Goal: Find specific page/section: Find specific page/section

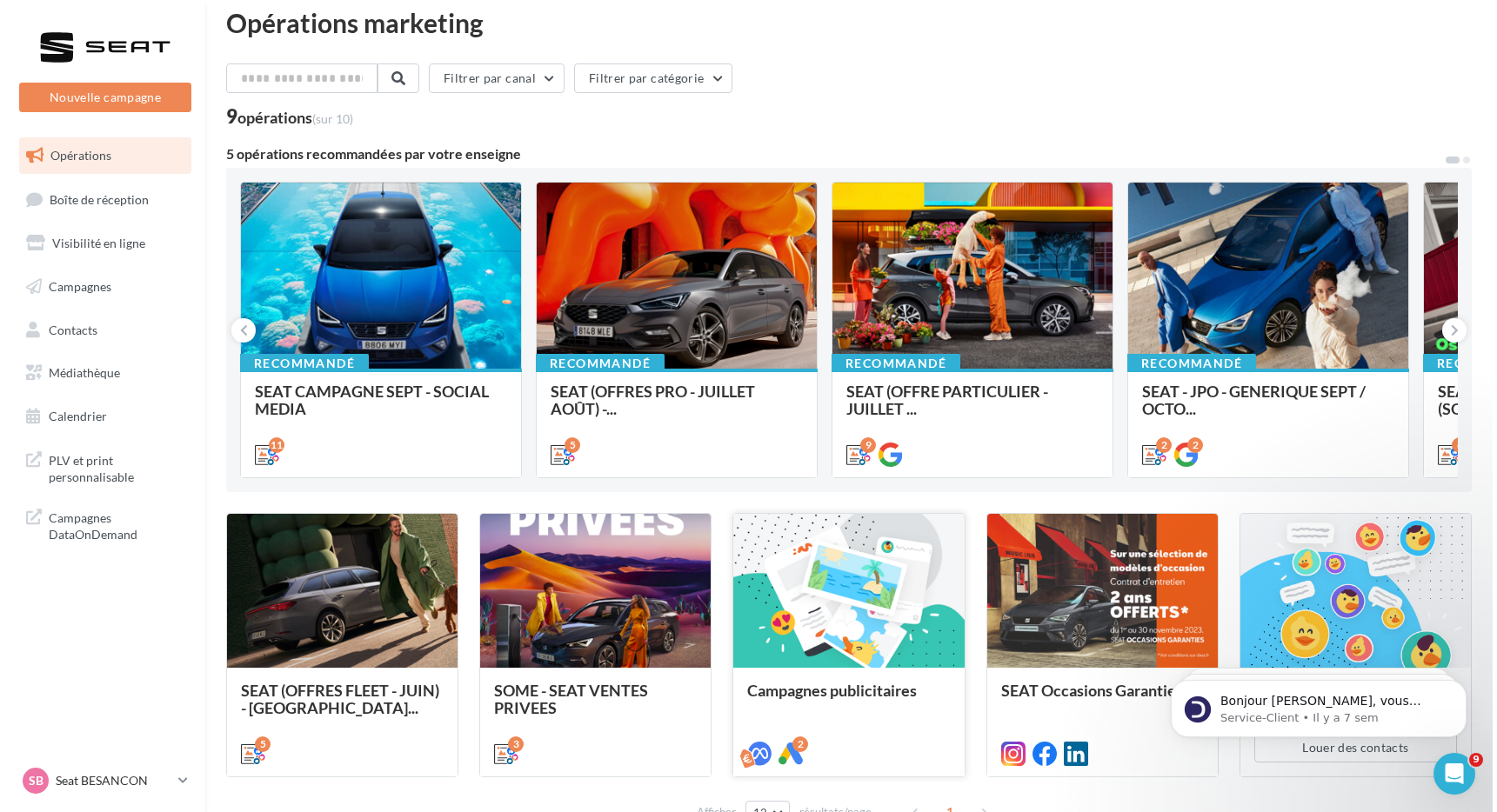
scroll to position [43, 0]
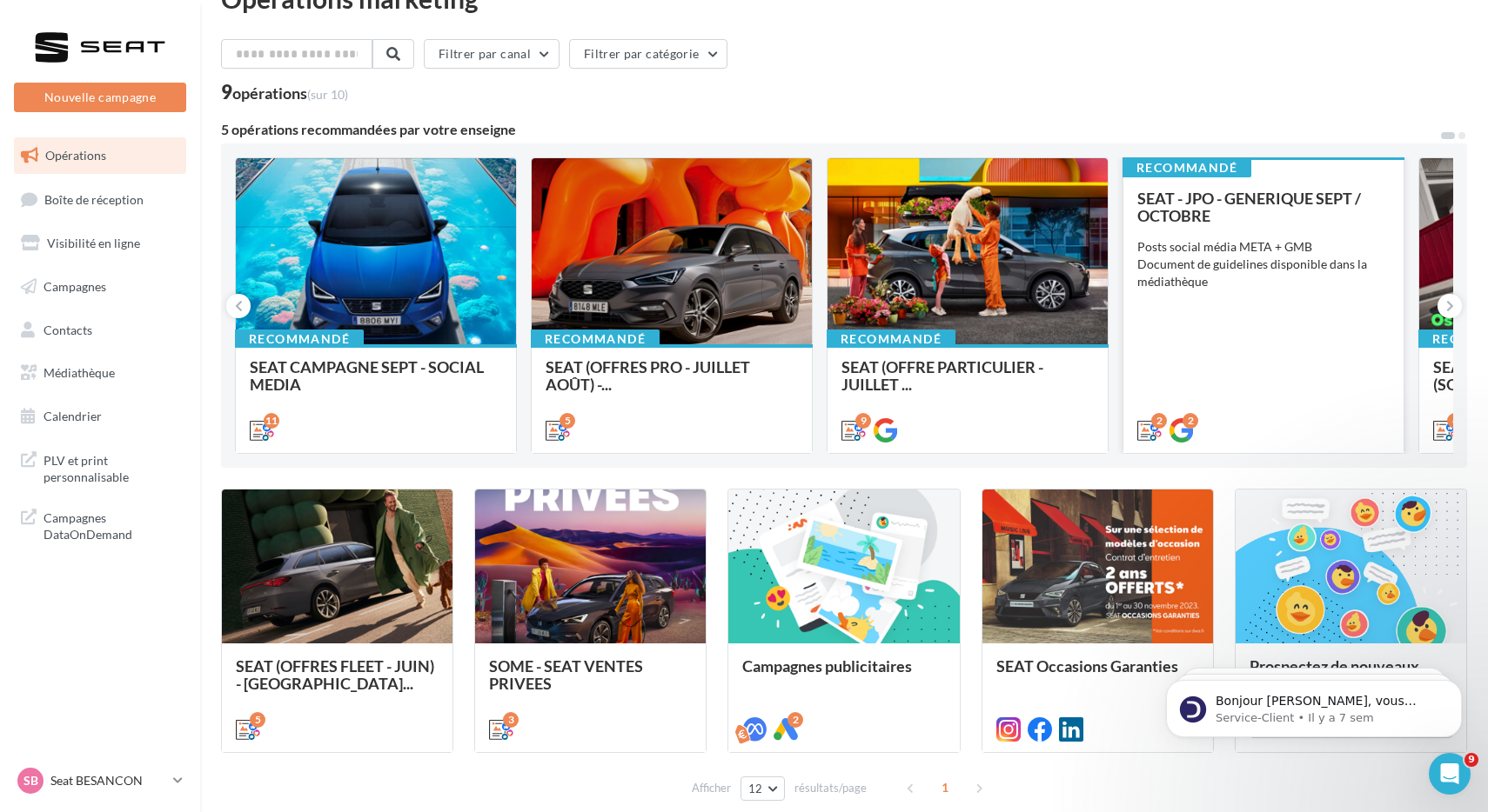
click at [1324, 321] on div "SEAT - JPO - GENERIQUE SEPT / OCTOBRE Posts social média META + GMB Document de…" at bounding box center [1263, 313] width 252 height 248
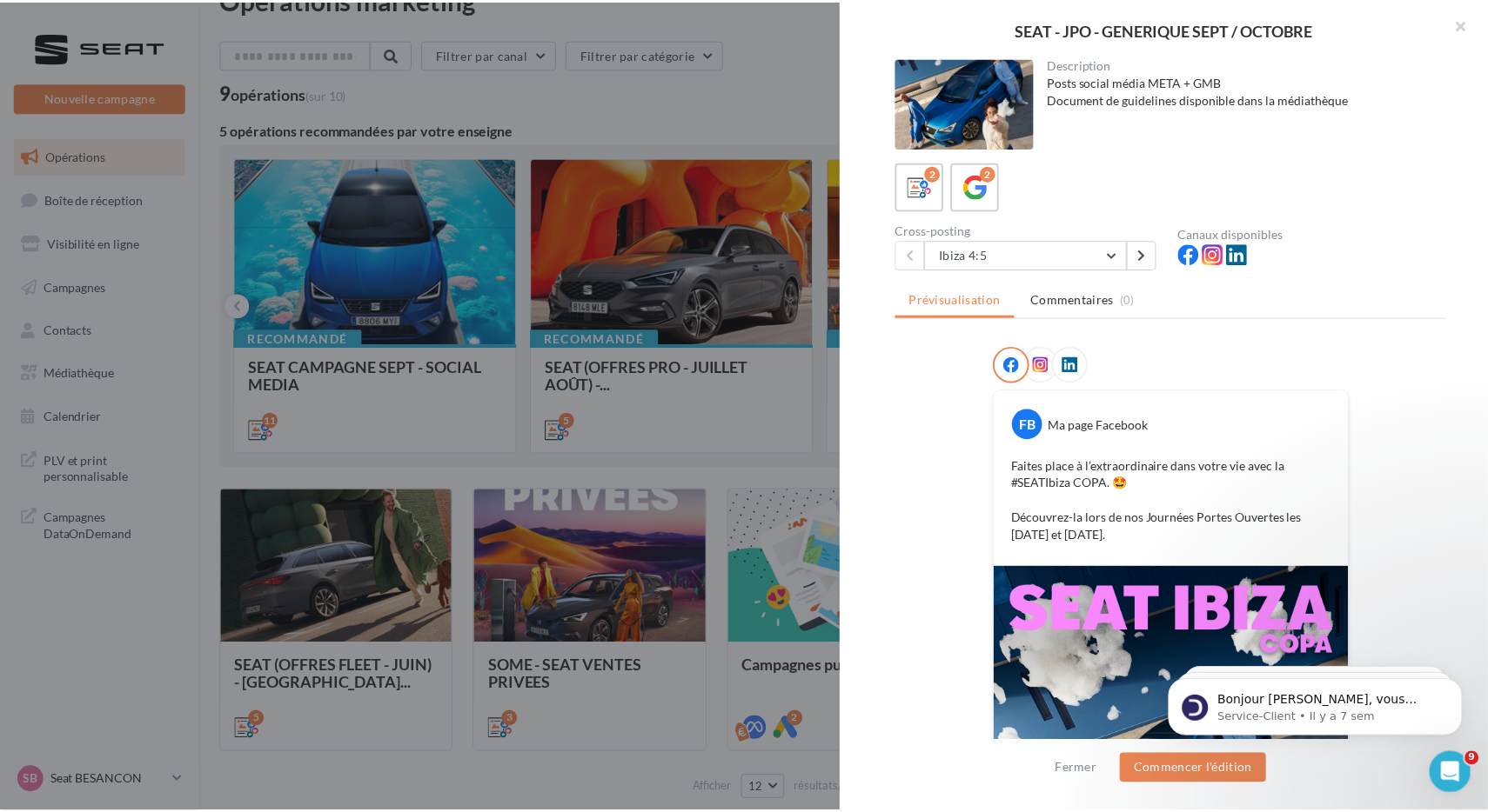
scroll to position [154, 0]
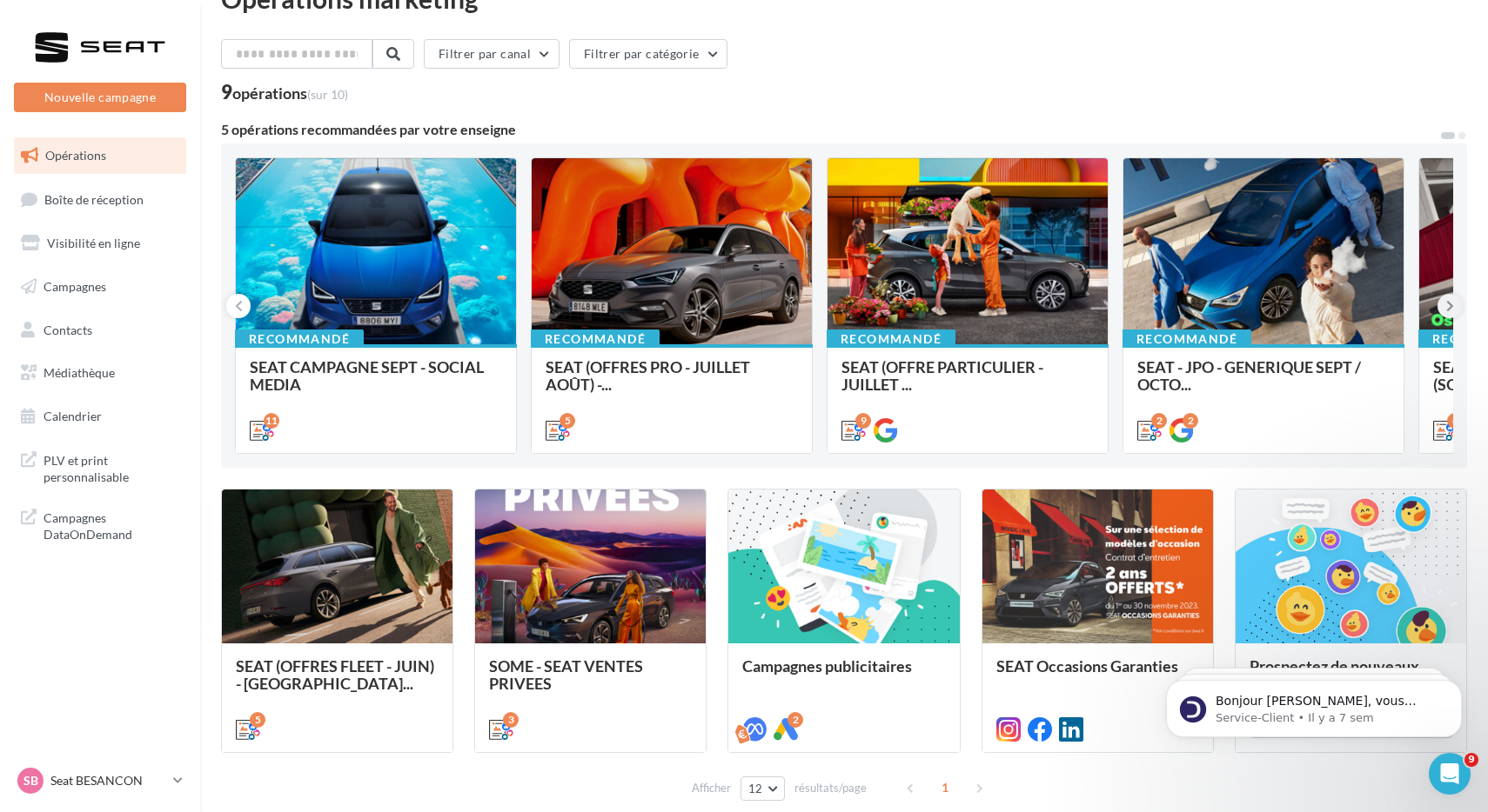
click at [1451, 303] on icon at bounding box center [1450, 306] width 8 height 18
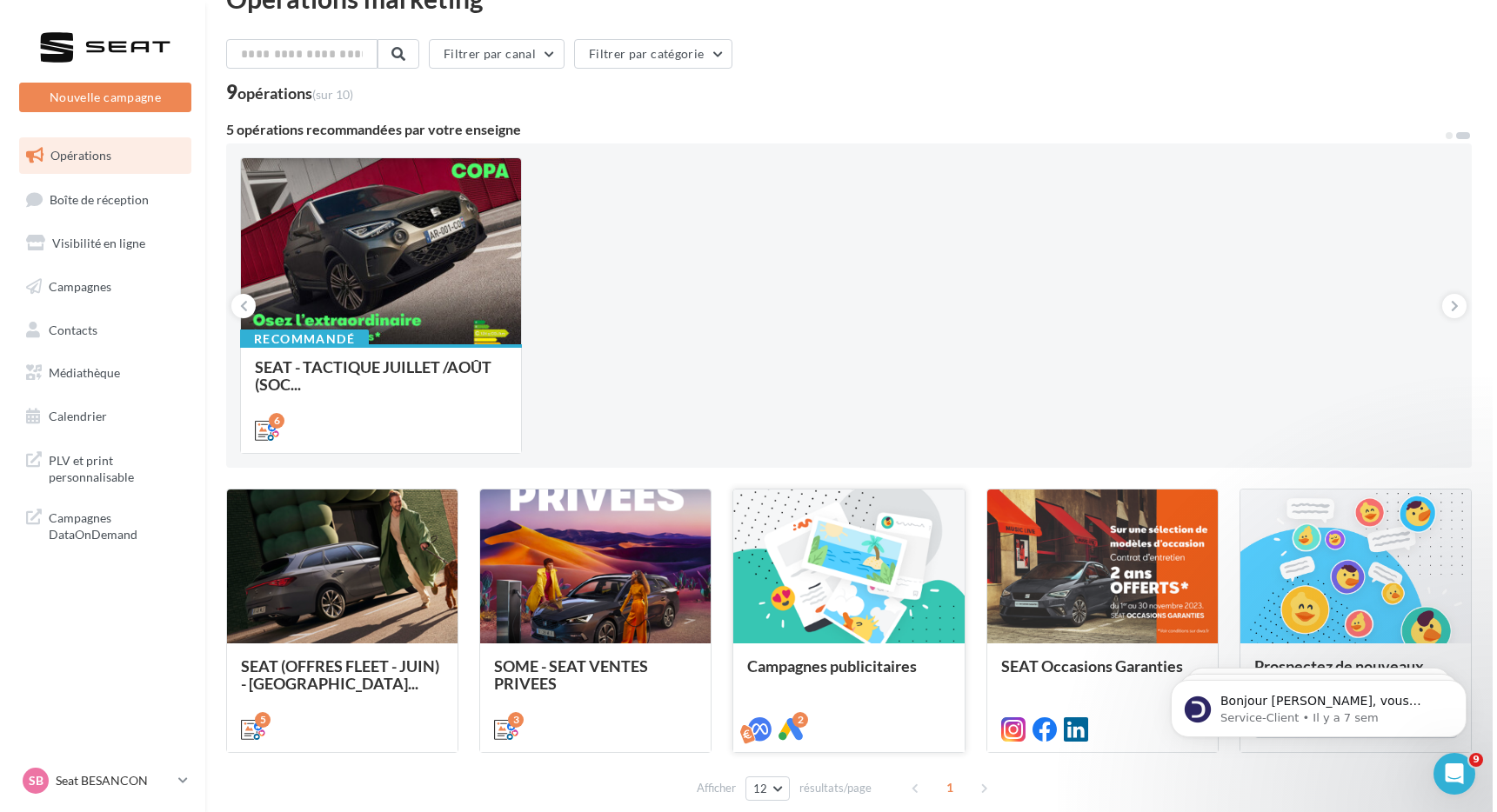
scroll to position [85, 0]
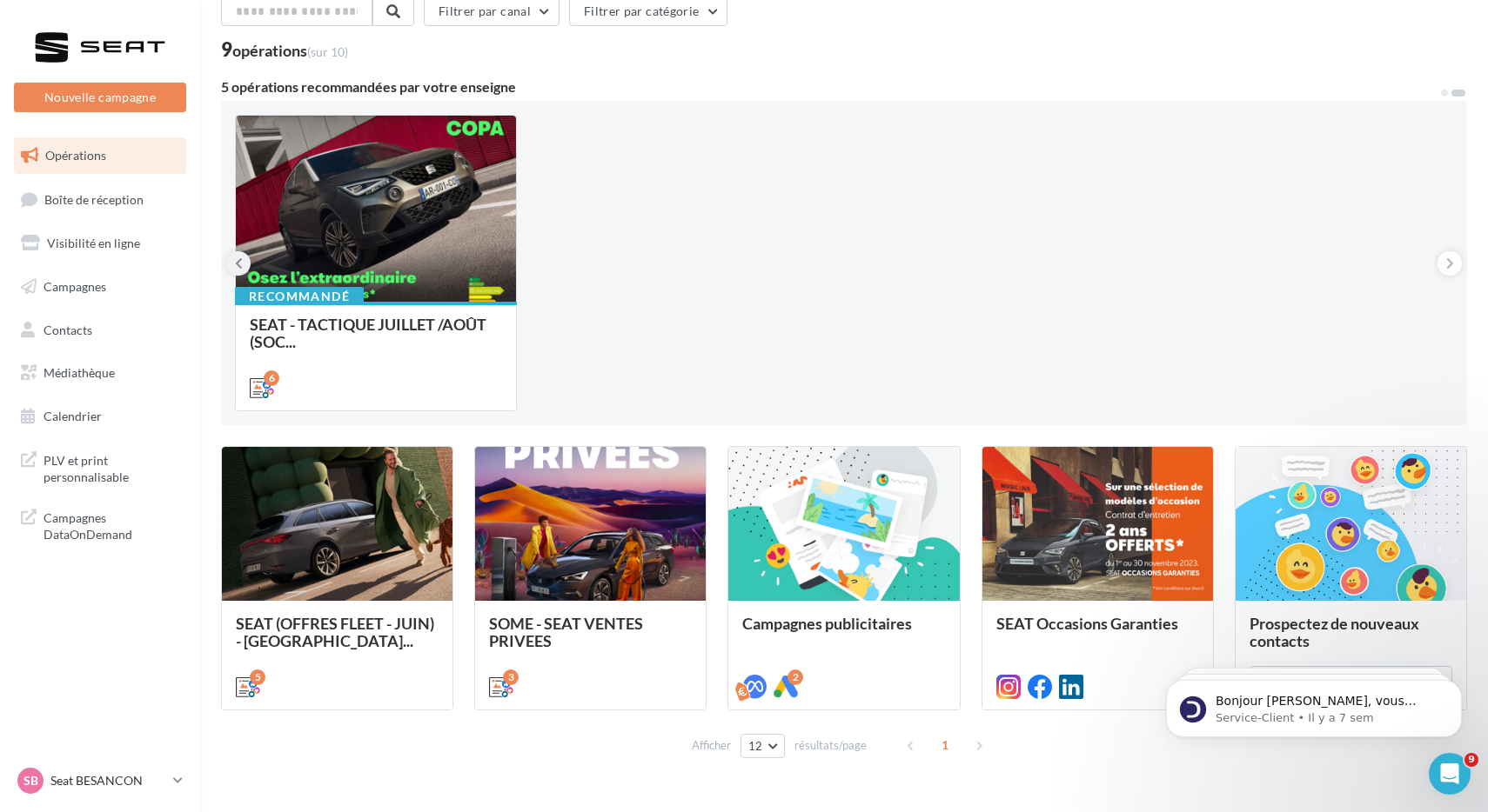
click at [247, 259] on button at bounding box center [238, 263] width 24 height 24
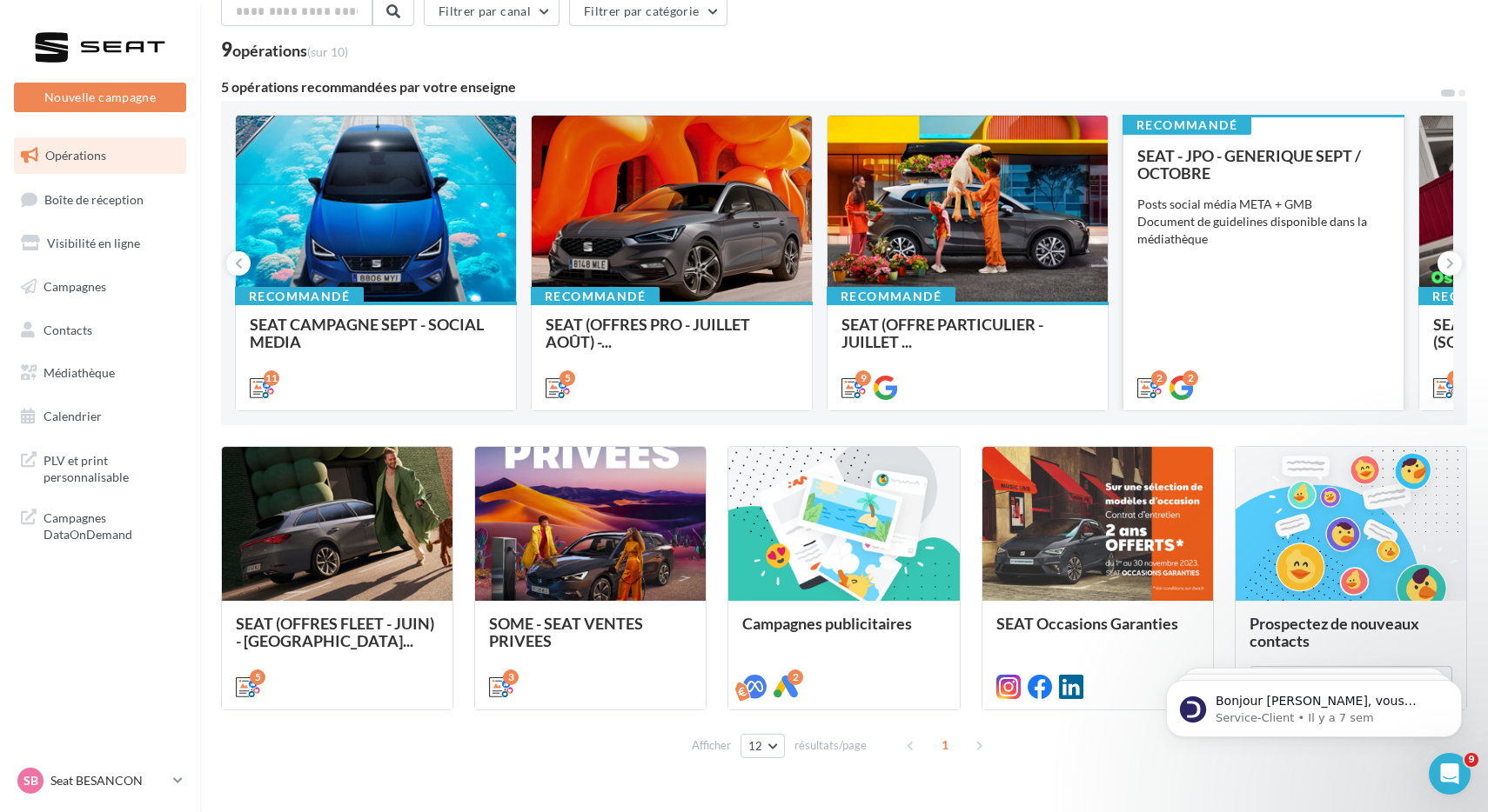
click at [1258, 244] on div "Posts social média META + GMB Document de guidelines disponible dans la médiath…" at bounding box center [1263, 222] width 252 height 53
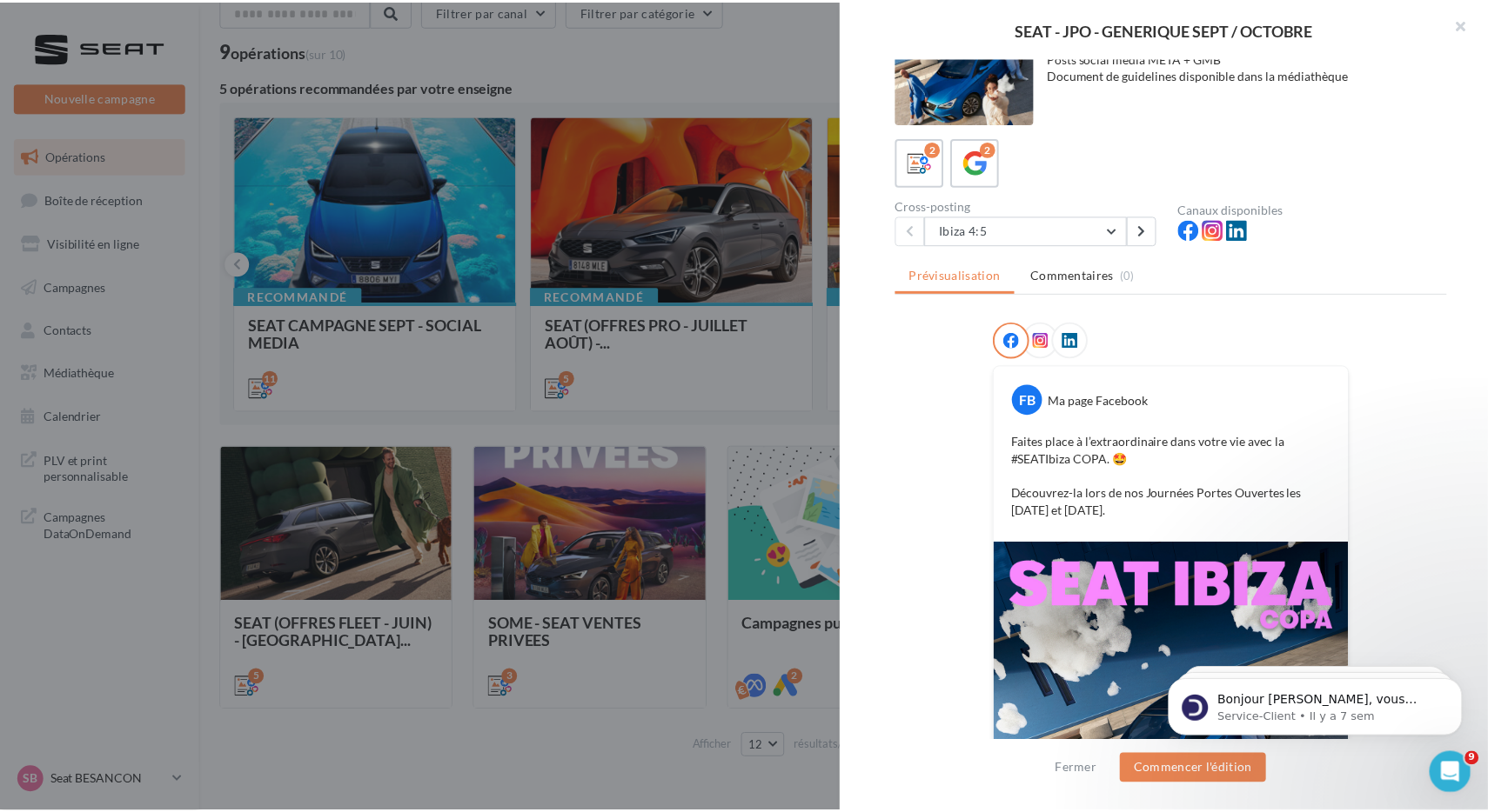
scroll to position [0, 0]
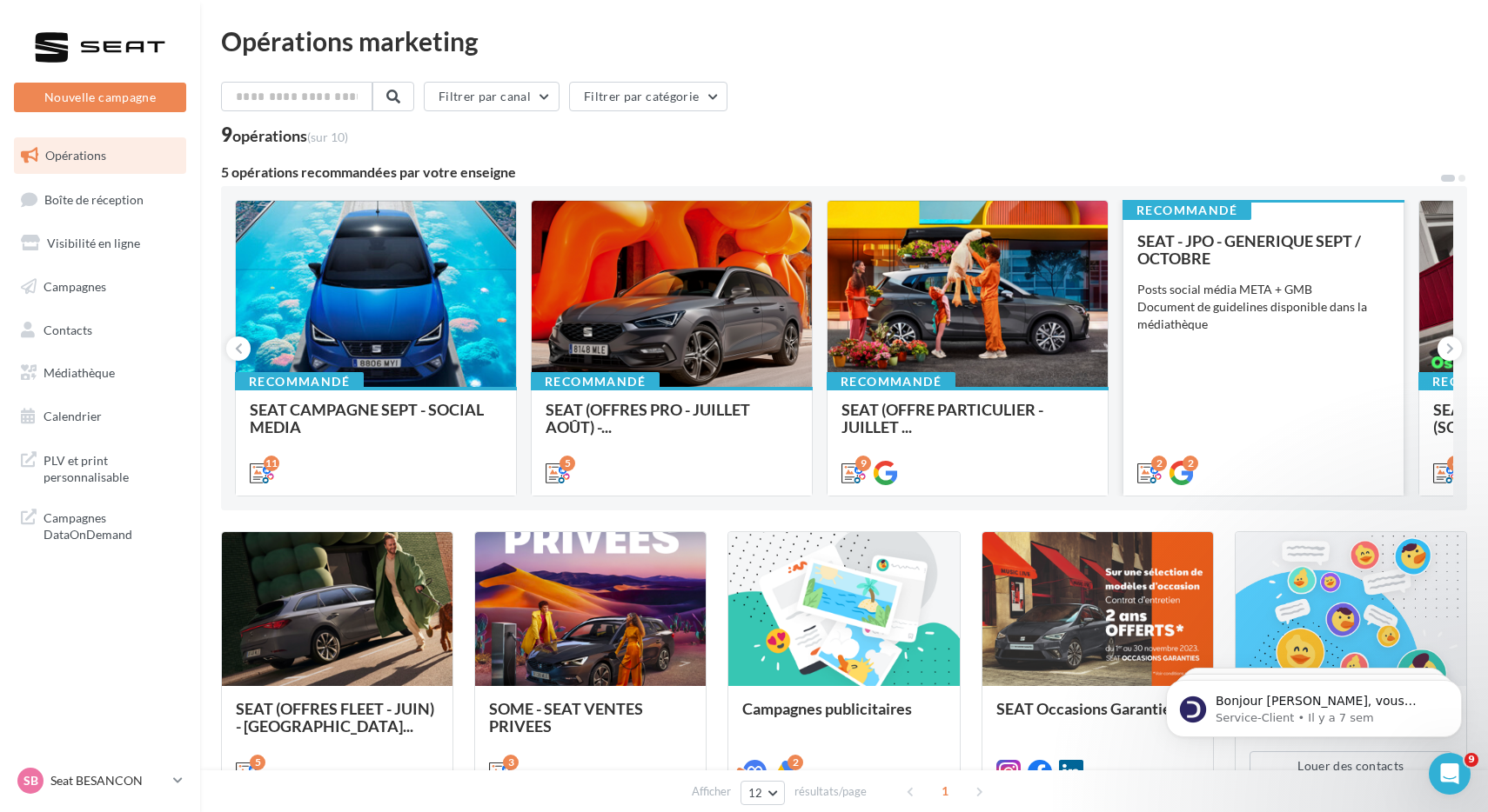
click at [1324, 339] on div "SEAT - JPO - GENERIQUE SEPT / OCTOBRE Posts social média META + GMB Document de…" at bounding box center [1263, 356] width 252 height 248
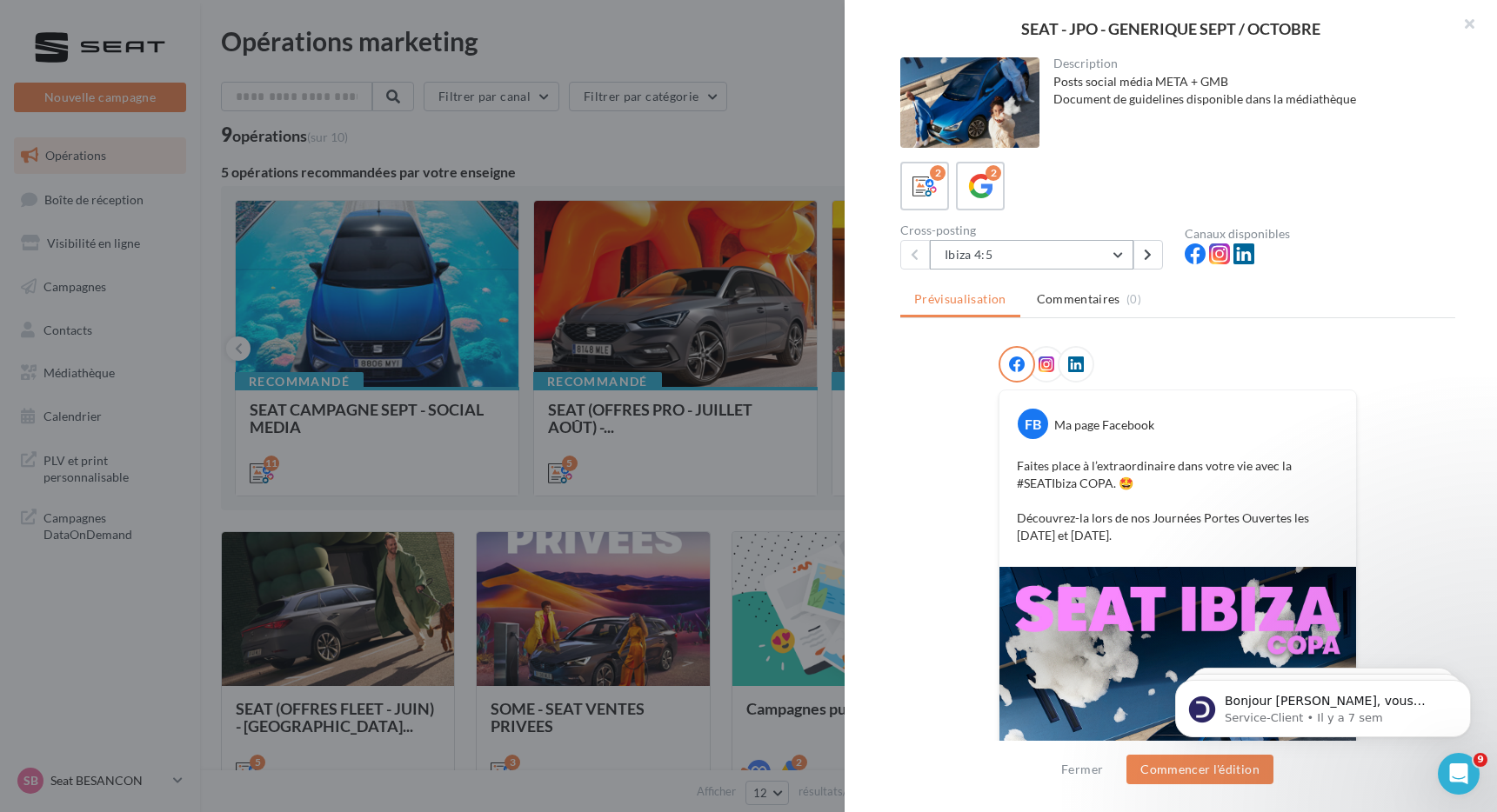
click at [1010, 267] on button "Ibiza 4:5" at bounding box center [1031, 255] width 204 height 29
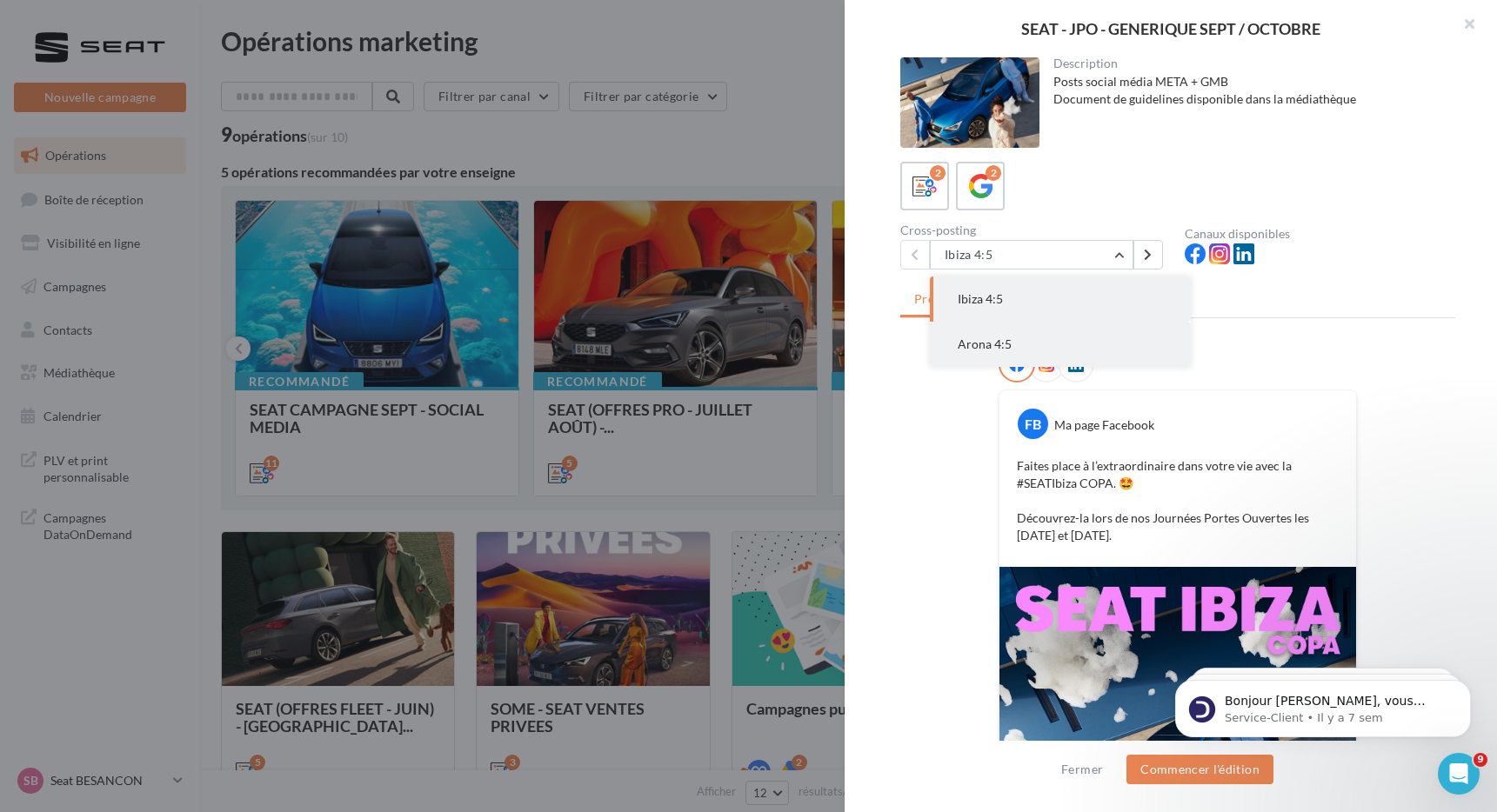
click at [1014, 335] on button "Arona 4:5" at bounding box center [1060, 344] width 261 height 45
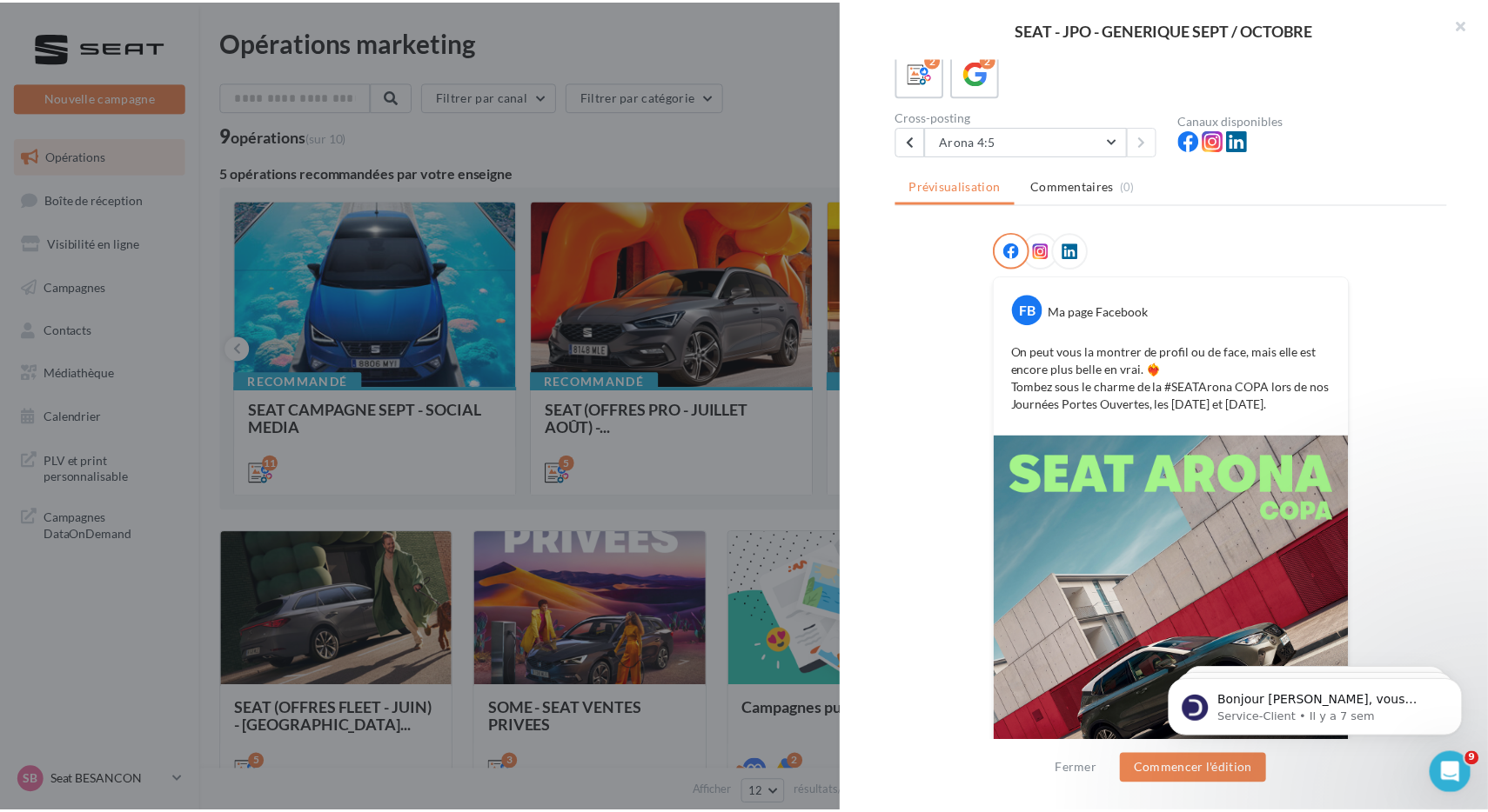
scroll to position [208, 0]
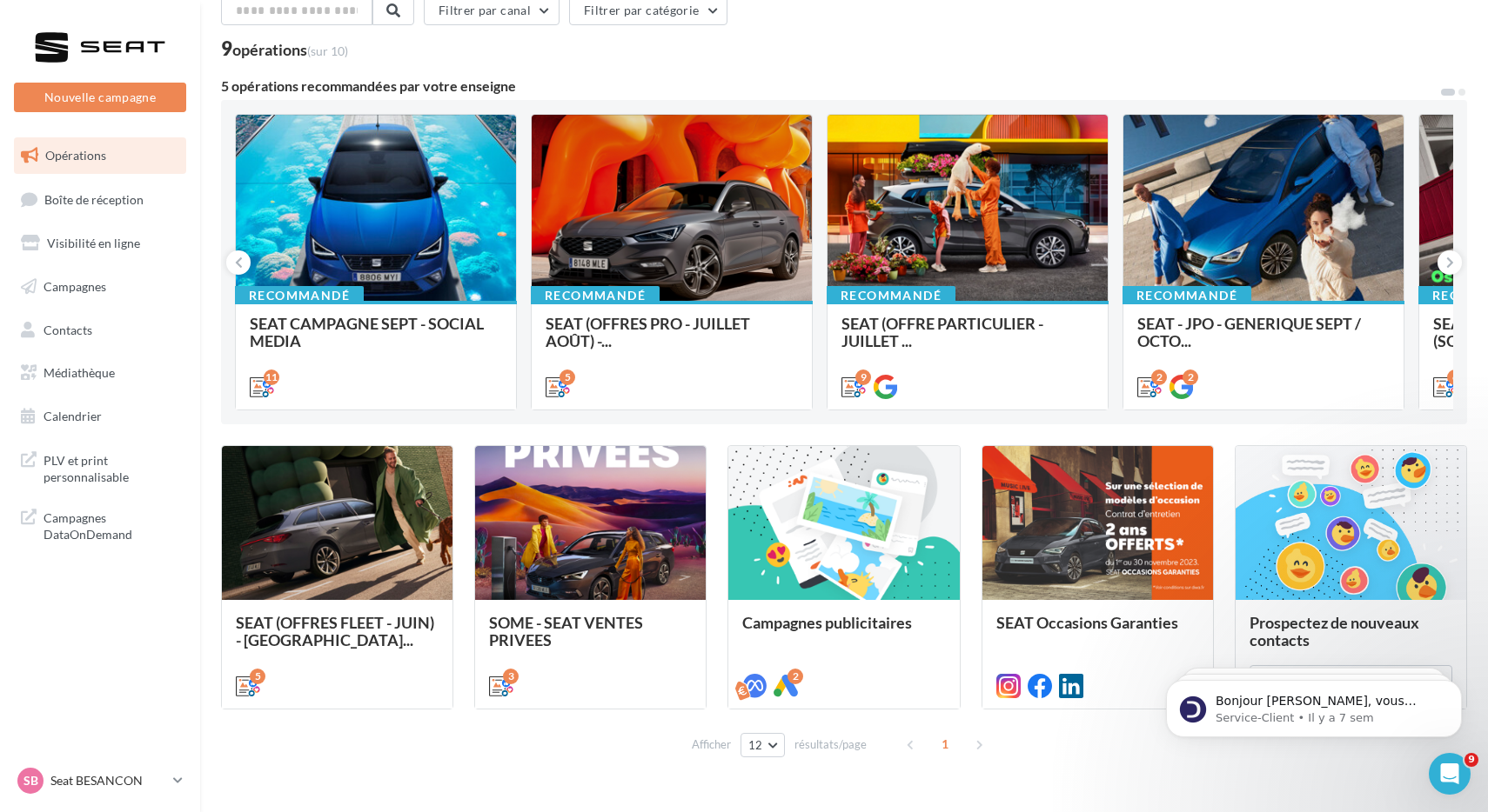
scroll to position [127, 0]
